Goal: Transaction & Acquisition: Purchase product/service

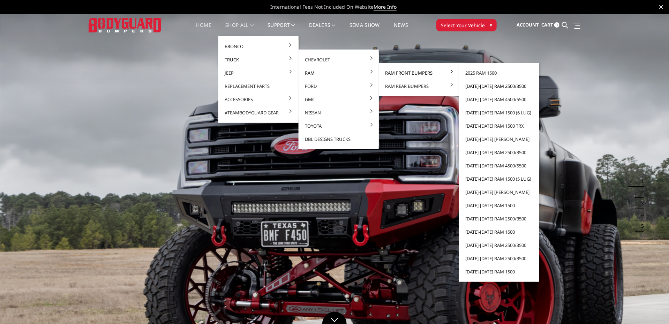
click at [480, 85] on link "[DATE]-[DATE] Ram 2500/3500" at bounding box center [499, 86] width 75 height 13
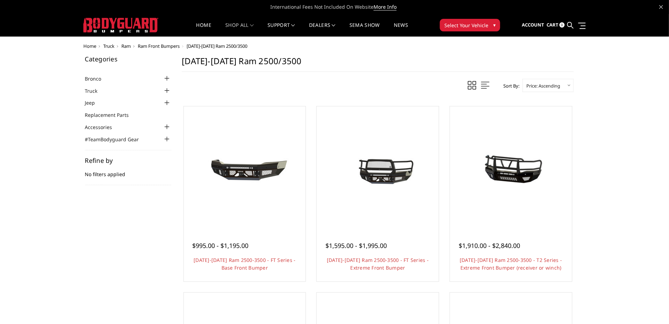
scroll to position [70, 0]
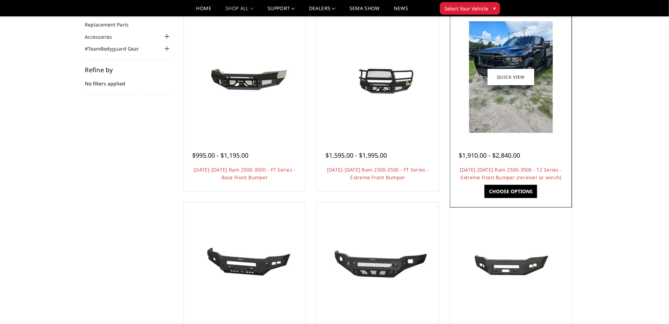
click at [501, 160] on div "$1,910.00 - $2,840.00 2019-2025 Ram 2500-3500 - T2 Series - Extreme Front Bumpe…" at bounding box center [511, 162] width 119 height 53
click at [508, 195] on link "Choose Options" at bounding box center [511, 191] width 53 height 13
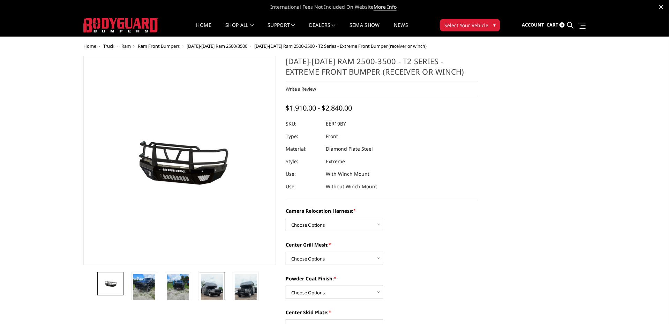
click at [215, 288] on img at bounding box center [212, 293] width 22 height 39
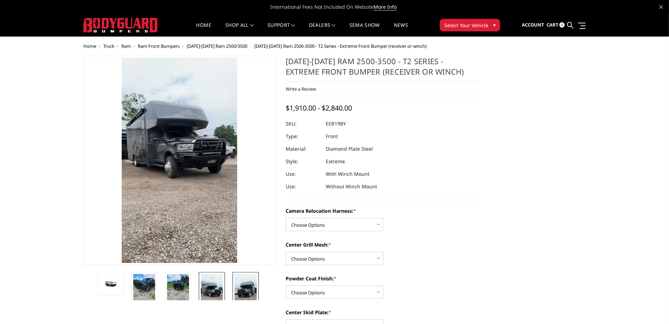
click at [244, 294] on img at bounding box center [246, 293] width 22 height 39
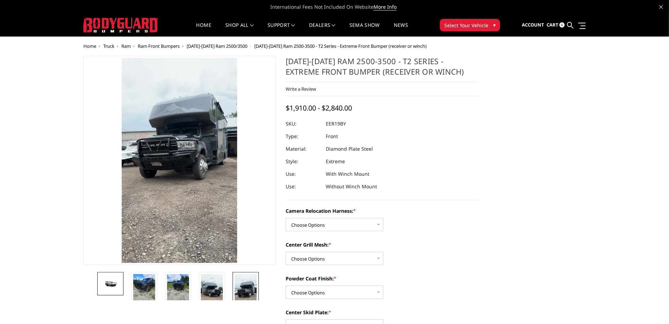
click at [107, 278] on link at bounding box center [110, 283] width 26 height 23
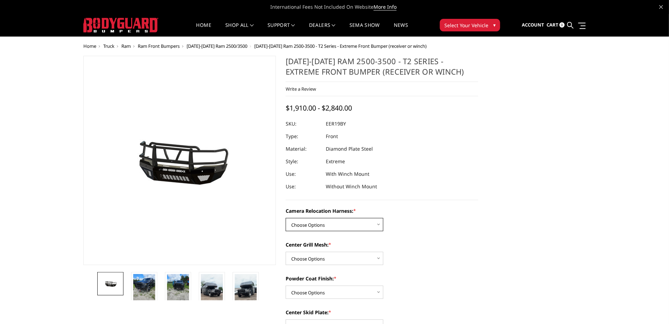
click at [380, 224] on select "Choose Options Without camera harness With camera harness" at bounding box center [335, 224] width 98 height 13
select select "3819"
click at [286, 218] on select "Choose Options Without camera harness With camera harness" at bounding box center [335, 224] width 98 height 13
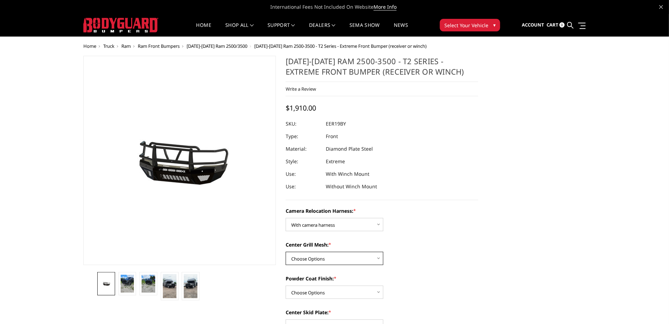
click at [376, 257] on select "Choose Options Without expanded metal With expanded metal" at bounding box center [335, 258] width 98 height 13
select select "3817"
click at [286, 252] on select "Choose Options Without expanded metal With expanded metal" at bounding box center [335, 258] width 98 height 13
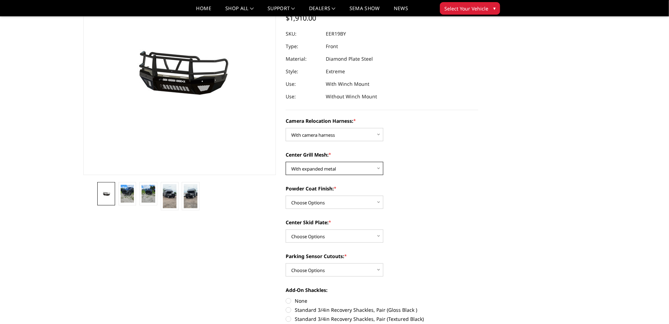
scroll to position [70, 0]
click at [380, 201] on select "Choose Options Textured Black Powder Coat Gloss Black Powder Coat Bare Metal" at bounding box center [335, 201] width 98 height 13
select select "3816"
click at [286, 195] on select "Choose Options Textured Black Powder Coat Gloss Black Powder Coat Bare Metal" at bounding box center [335, 201] width 98 height 13
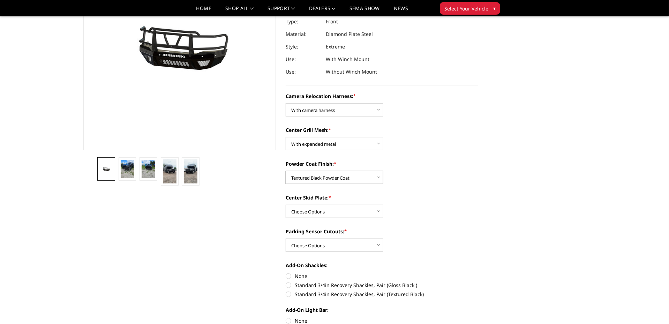
scroll to position [105, 0]
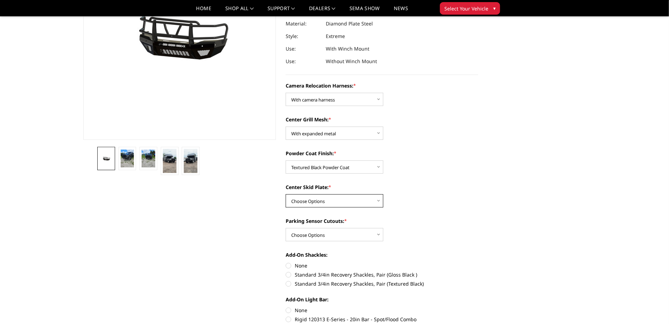
click at [377, 202] on select "Choose Options Winch Mount Skid Plate Standard Skid Plate (included) 2" Receive…" at bounding box center [335, 200] width 98 height 13
select select "3811"
click at [286, 194] on select "Choose Options Winch Mount Skid Plate Standard Skid Plate (included) 2" Receive…" at bounding box center [335, 200] width 98 height 13
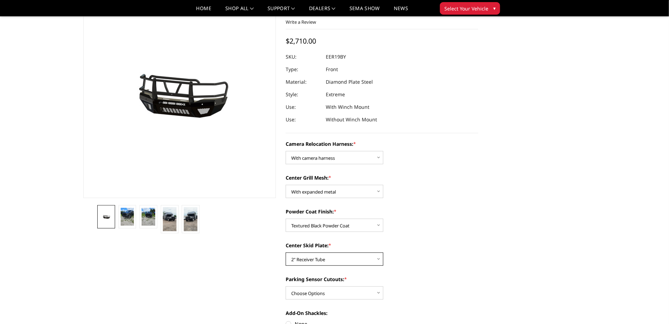
scroll to position [0, 0]
